Goal: Check status: Check status

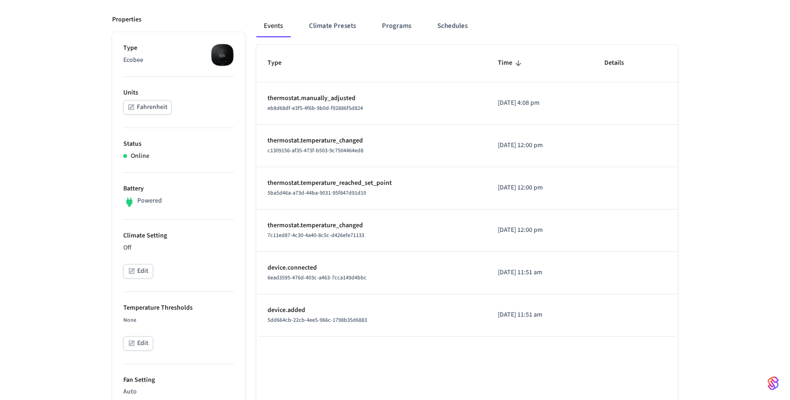
scroll to position [123, 0]
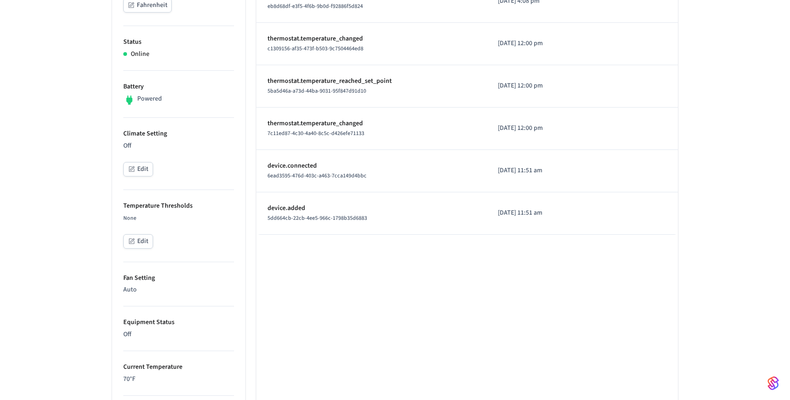
scroll to position [222, 0]
click at [94, 134] on div "chilly jellybeans ​ ​ Properties Type Ecobee Units Fahrenheit Status Online Bat…" at bounding box center [395, 290] width 790 height 889
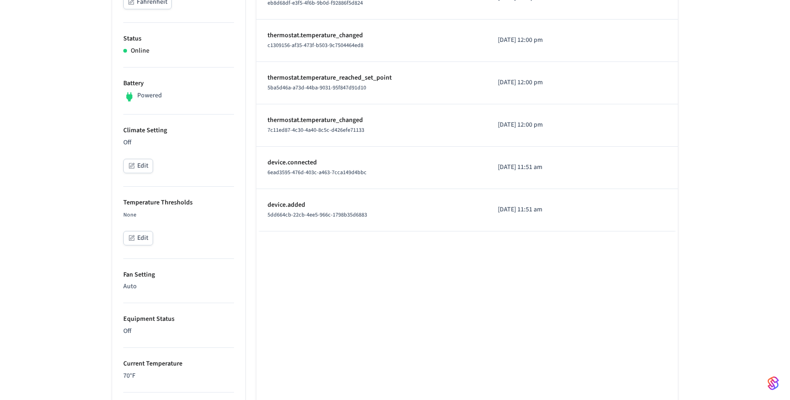
scroll to position [365, 0]
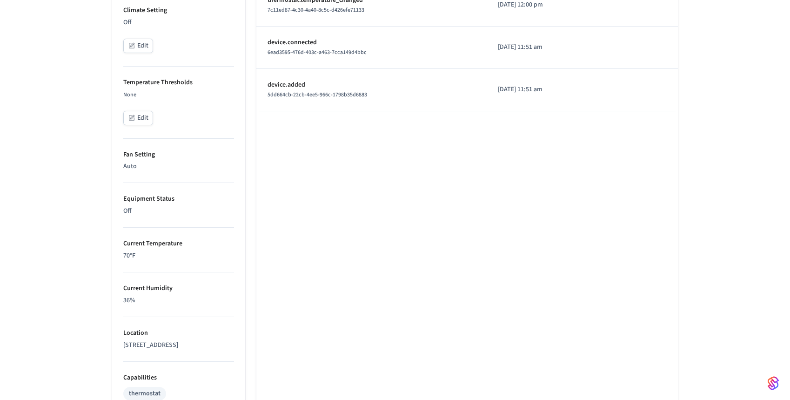
scroll to position [348, 0]
